Goal: Check status: Check status

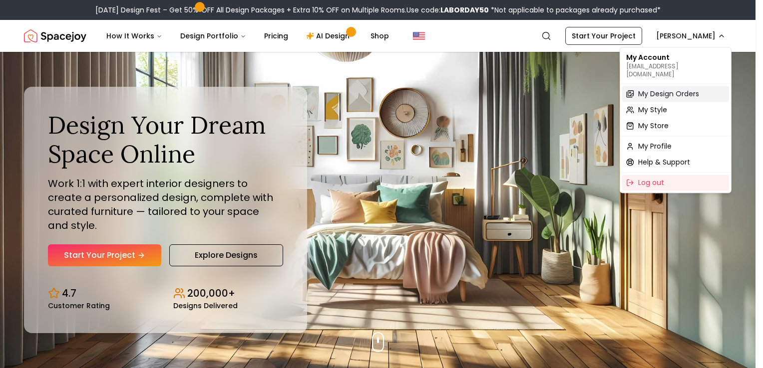
click at [679, 89] on span "My Design Orders" at bounding box center [668, 94] width 61 height 10
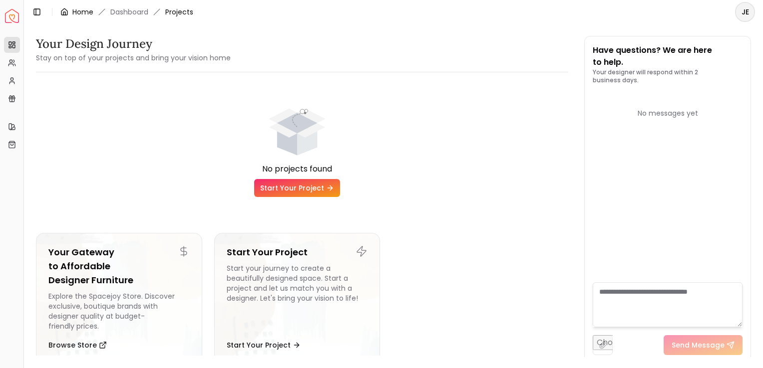
click at [84, 12] on link "Home" at bounding box center [82, 12] width 21 height 10
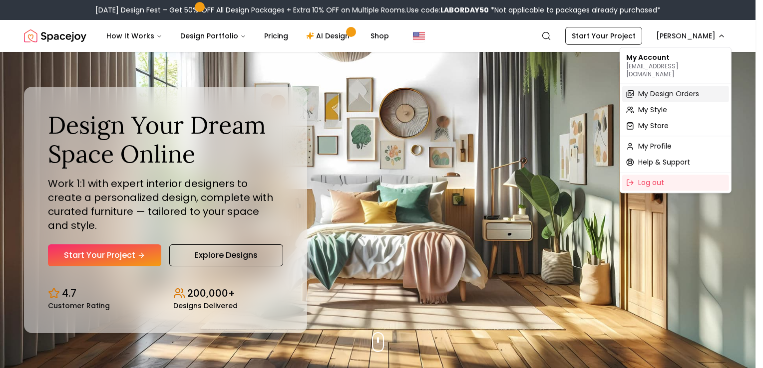
click at [685, 89] on span "My Design Orders" at bounding box center [668, 94] width 61 height 10
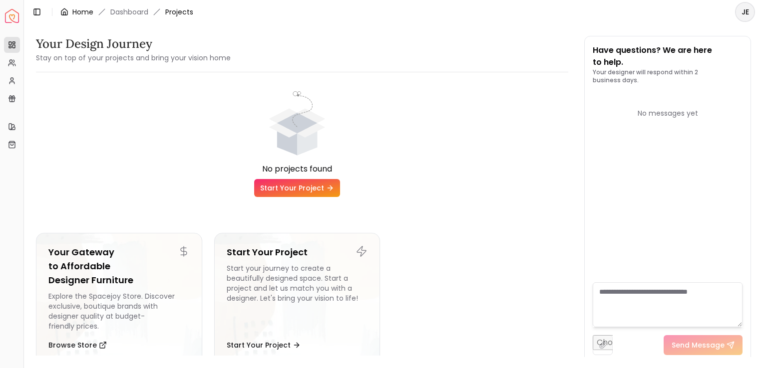
click at [88, 10] on link "Home" at bounding box center [82, 12] width 21 height 10
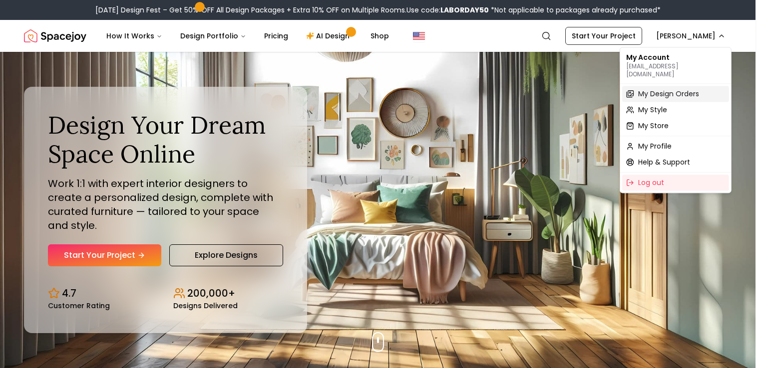
click at [679, 89] on span "My Design Orders" at bounding box center [668, 94] width 61 height 10
